Goal: Find specific page/section: Find specific page/section

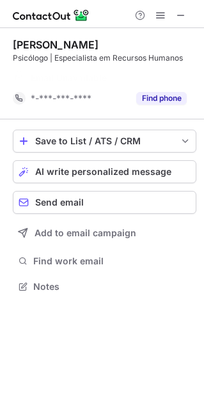
scroll to position [257, 204]
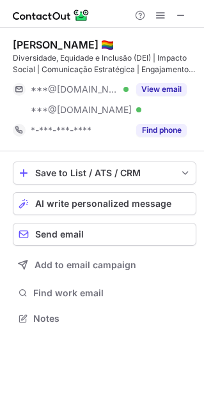
scroll to position [309, 204]
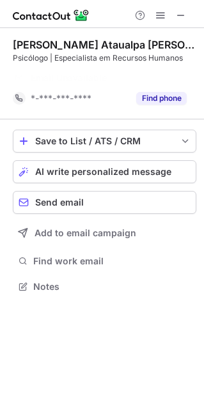
scroll to position [257, 204]
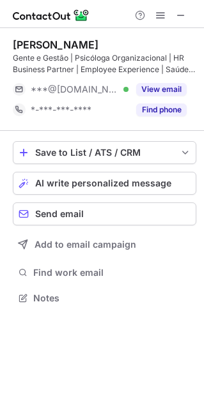
scroll to position [289, 204]
click at [177, 15] on span at bounding box center [181, 15] width 10 height 10
